Goal: Task Accomplishment & Management: Manage account settings

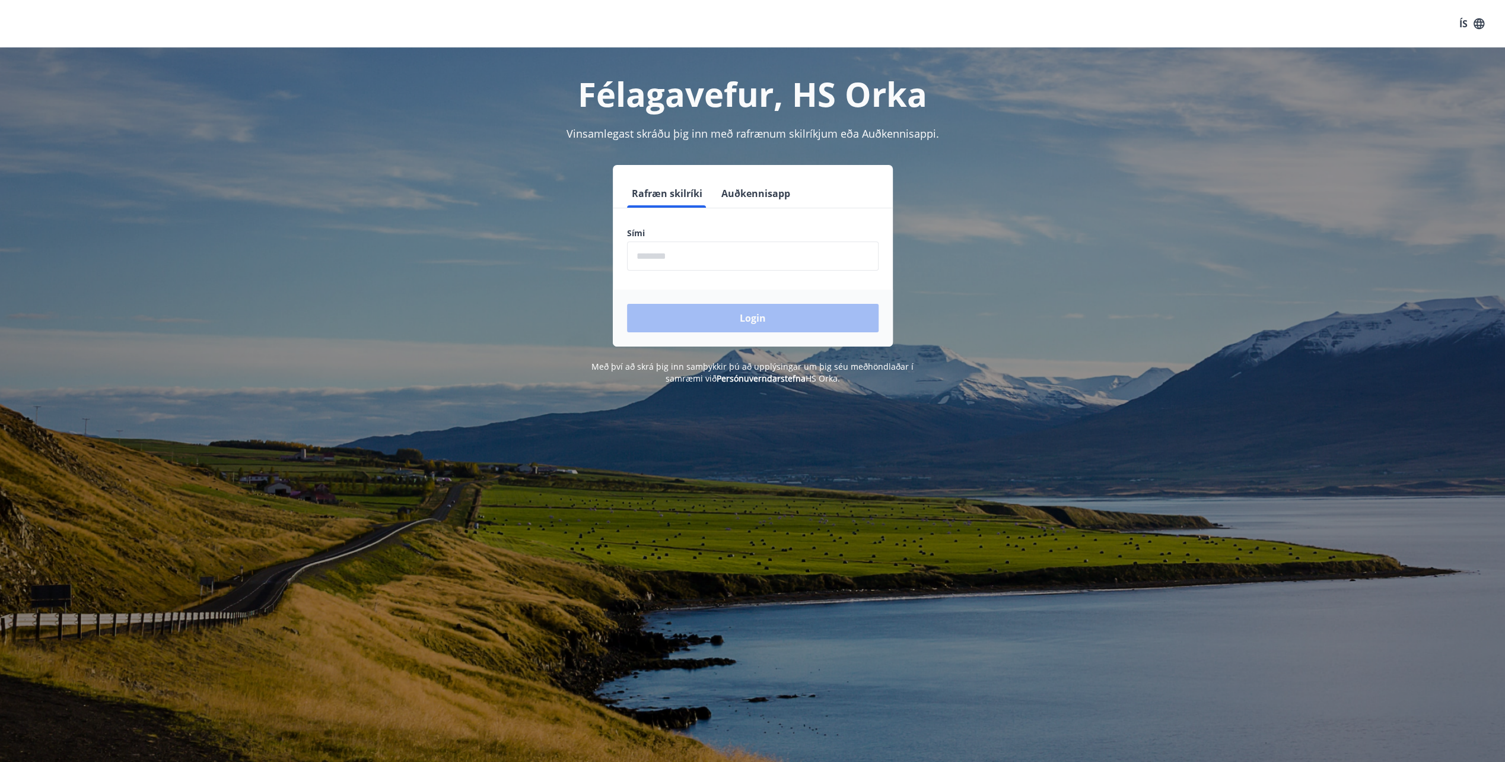
click at [688, 252] on input "phone" at bounding box center [753, 255] width 252 height 29
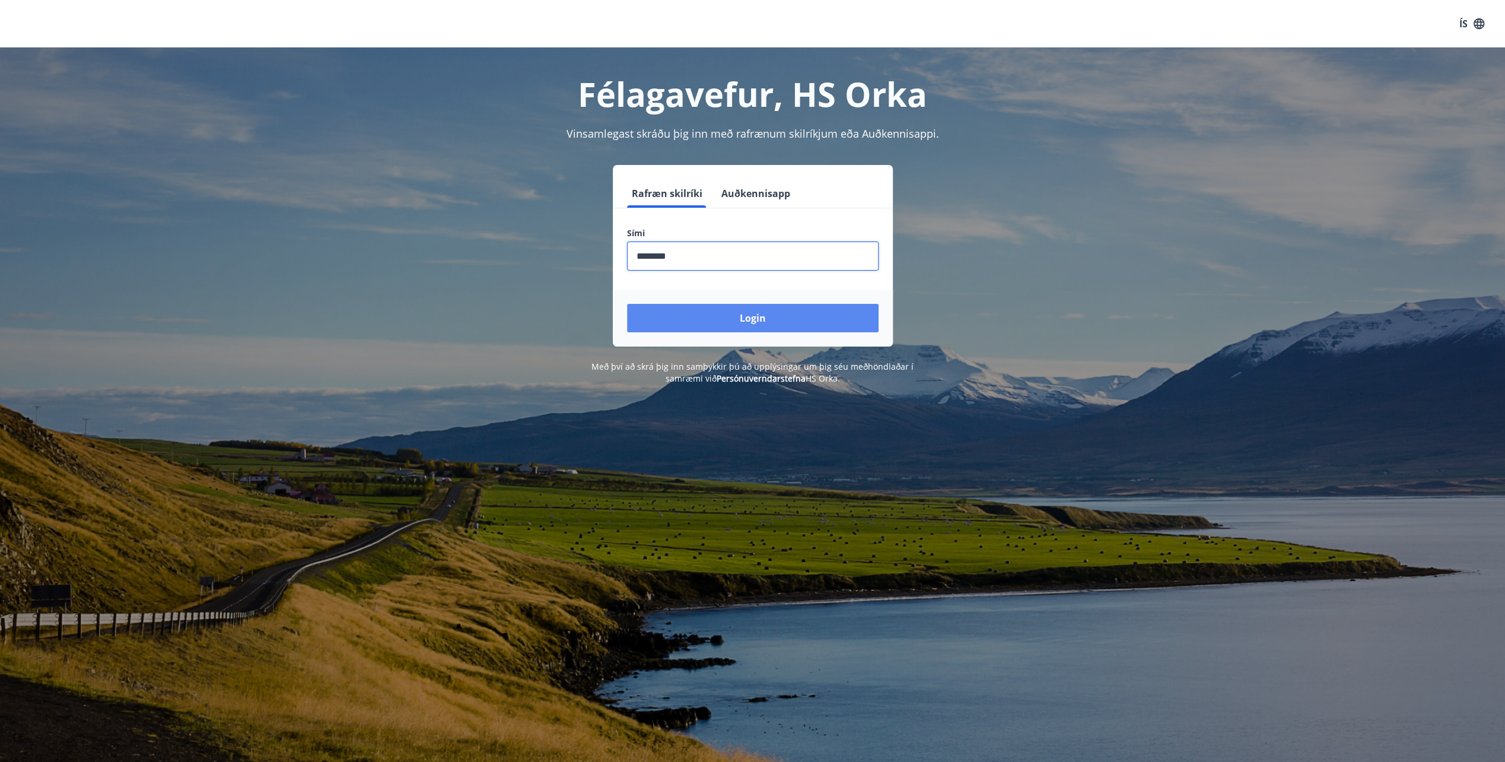
type input "********"
click at [732, 312] on button "Login" at bounding box center [753, 318] width 252 height 28
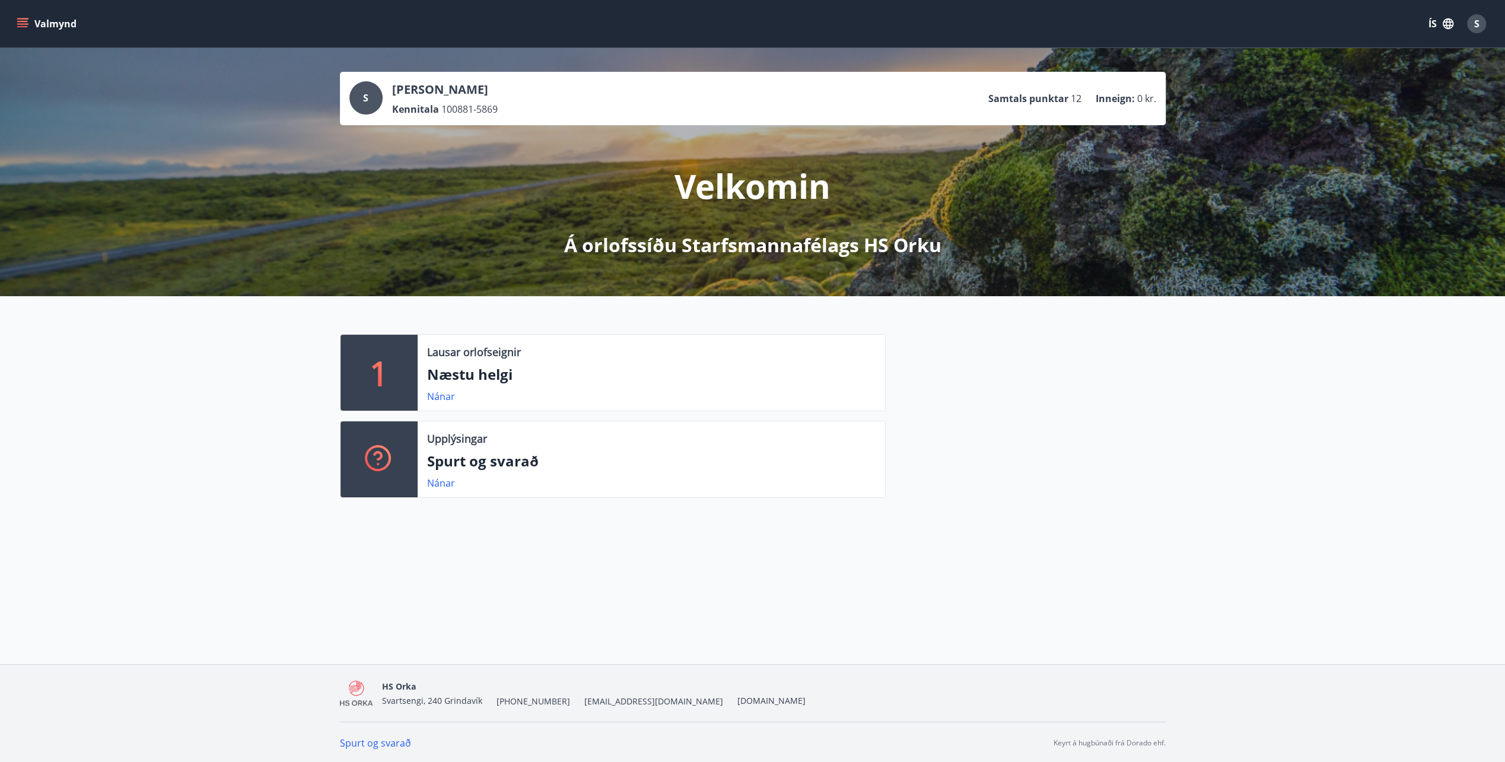
click at [1478, 26] on span "S" at bounding box center [1476, 23] width 5 height 13
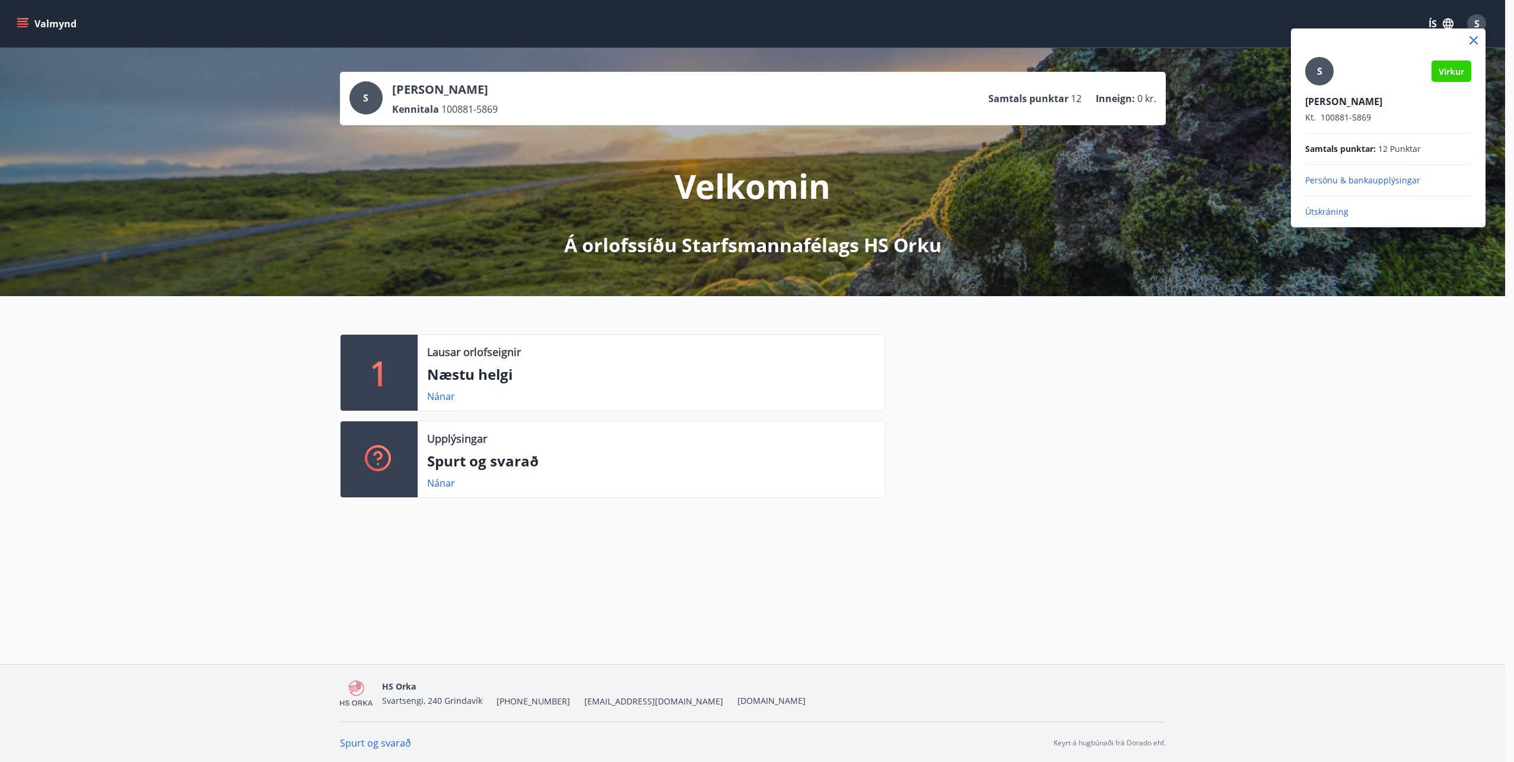
click at [19, 22] on div at bounding box center [757, 381] width 1514 height 762
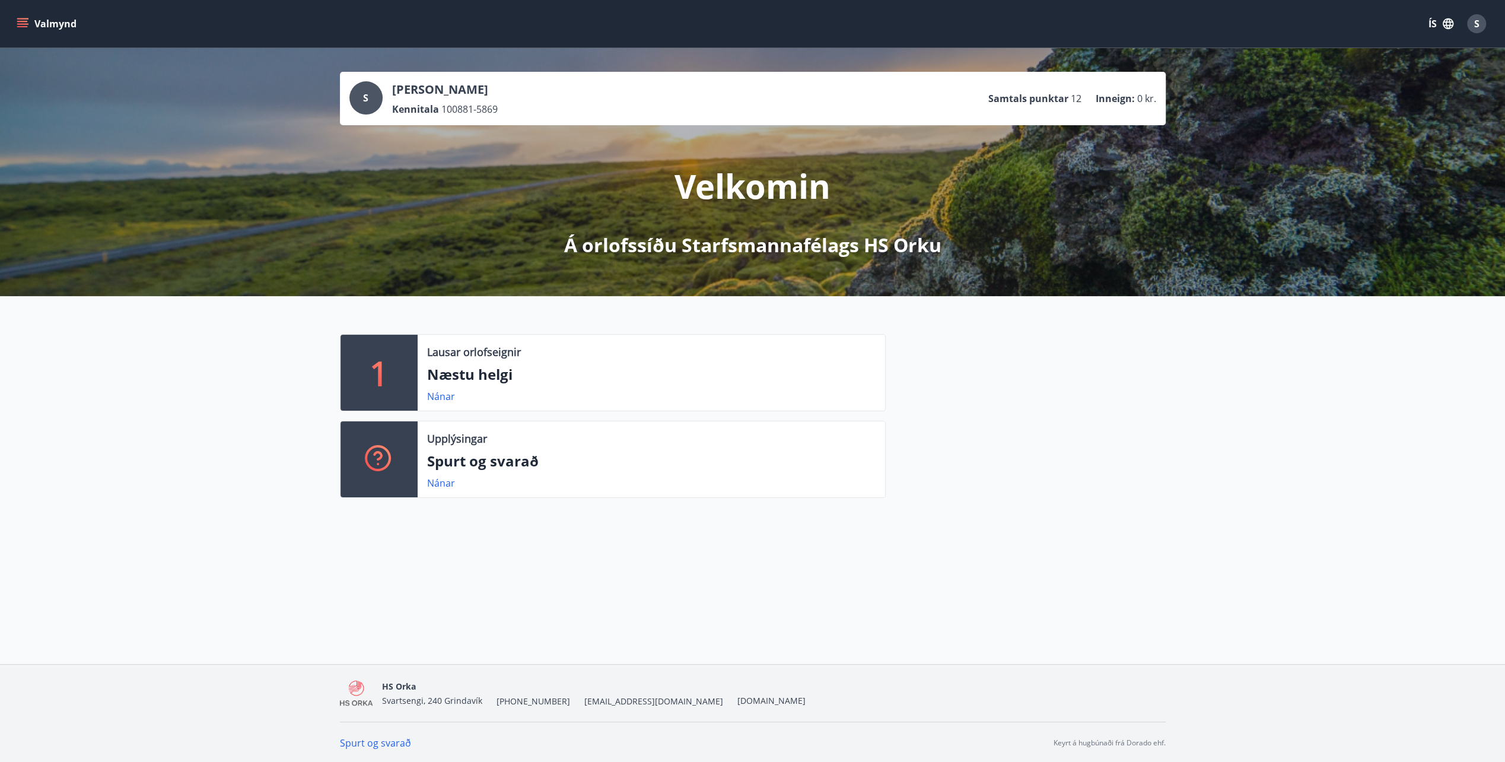
click at [31, 27] on button "Valmynd" at bounding box center [47, 23] width 67 height 21
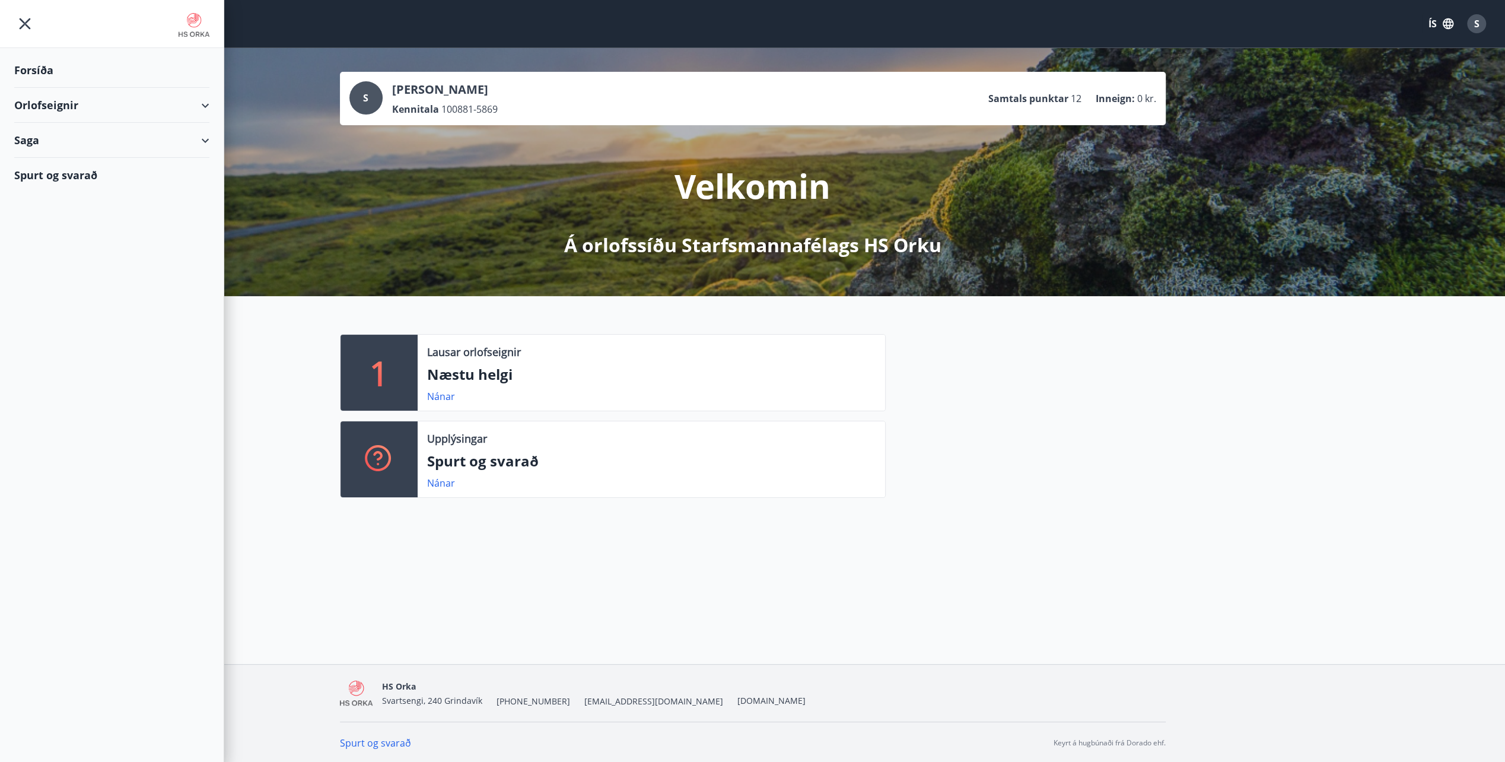
click at [167, 108] on div "Orlofseignir" at bounding box center [111, 105] width 195 height 35
click at [641, 548] on div "S [PERSON_NAME] Kennitala 100881-5869 Samtals punktar 12 Inneign : 0 kr. Velkom…" at bounding box center [752, 311] width 1505 height 526
